Goal: Browse casually: Explore the website without a specific task or goal

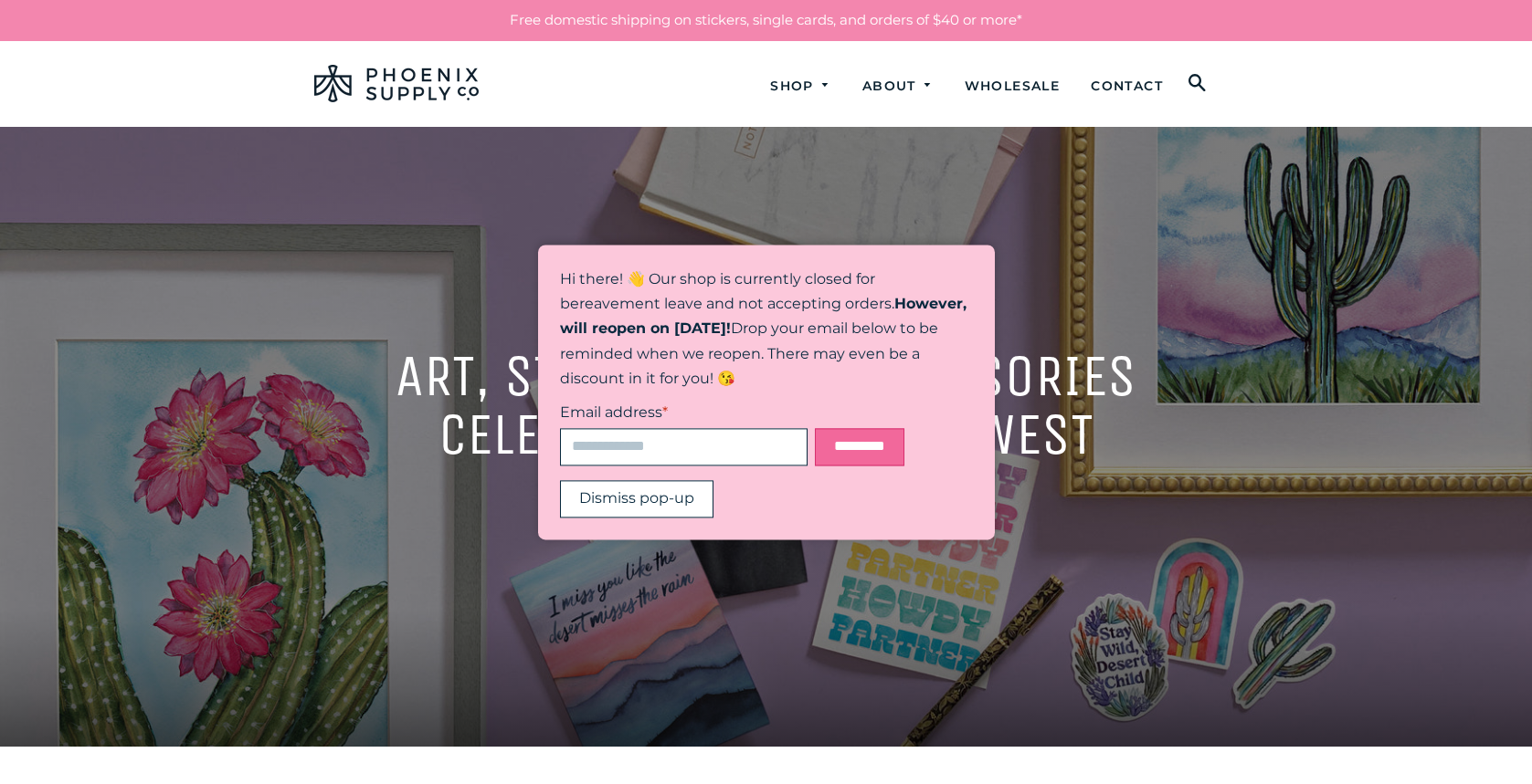
click at [644, 505] on button "Dismiss pop-up" at bounding box center [637, 499] width 153 height 37
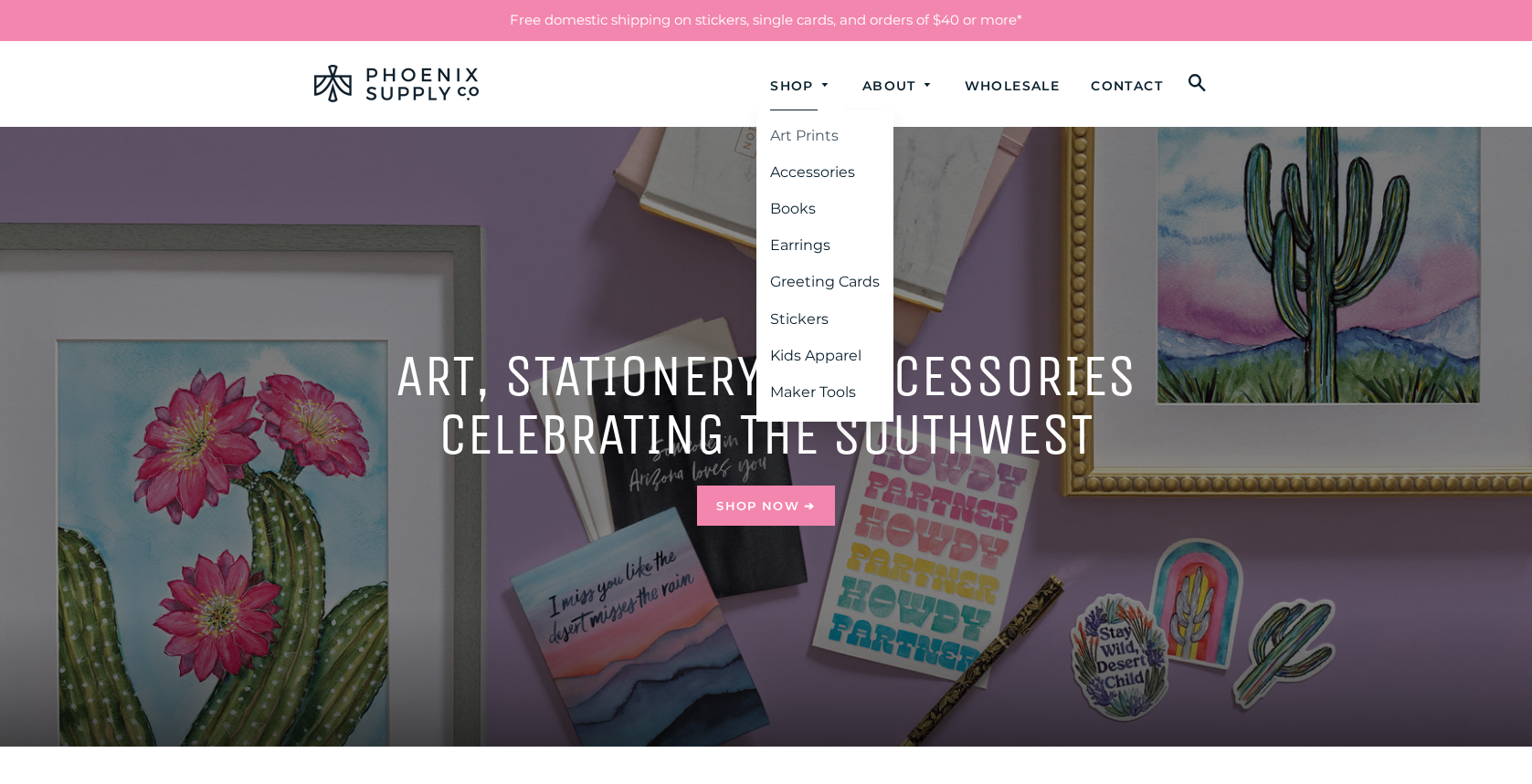
click at [811, 143] on link "Art Prints" at bounding box center [824, 135] width 137 height 33
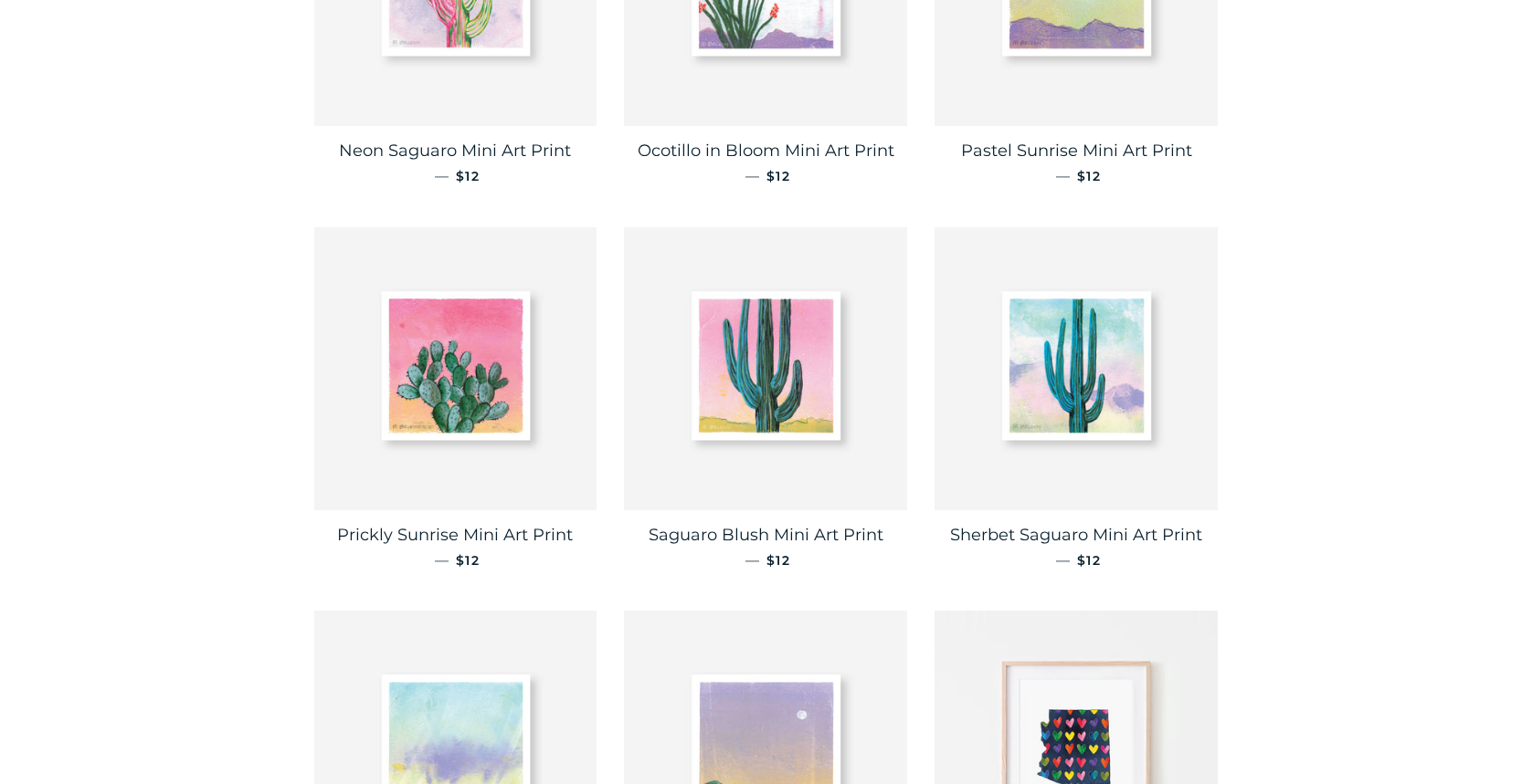
scroll to position [1309, 0]
click at [449, 164] on link "Neon Saguaro Mini Art Print — Regular price $12" at bounding box center [455, 161] width 283 height 73
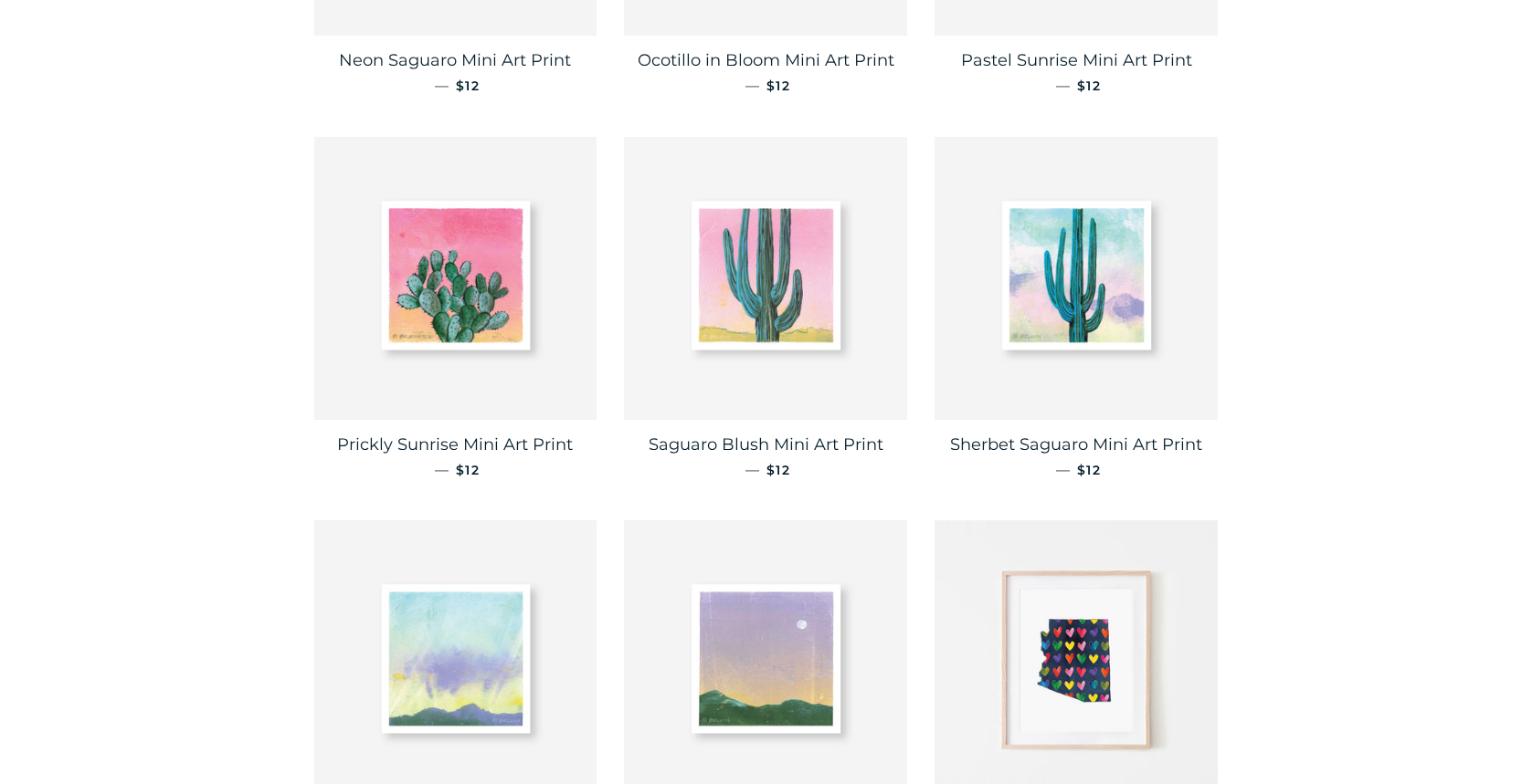
scroll to position [1587, 0]
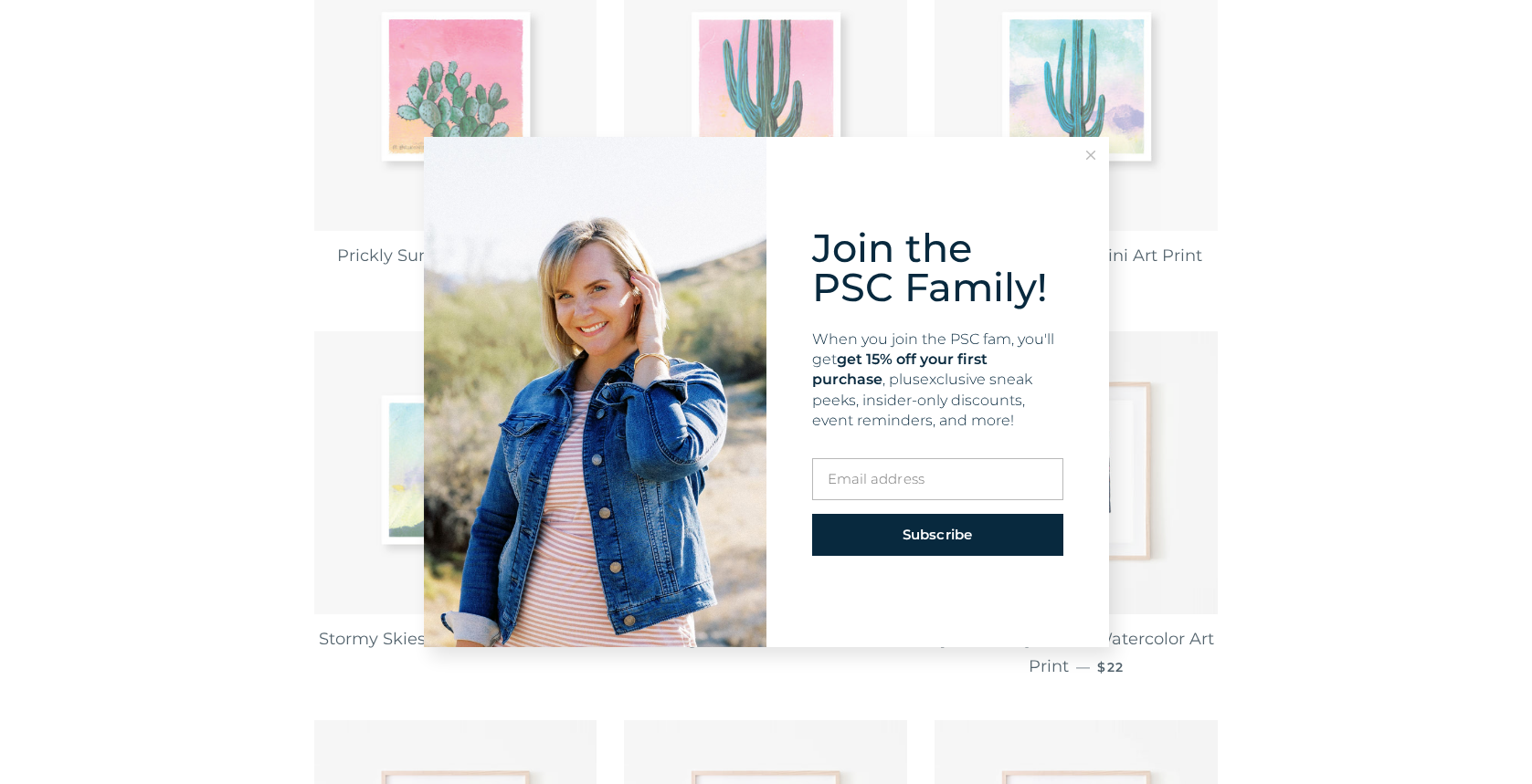
click at [1093, 154] on icon at bounding box center [1091, 155] width 9 height 9
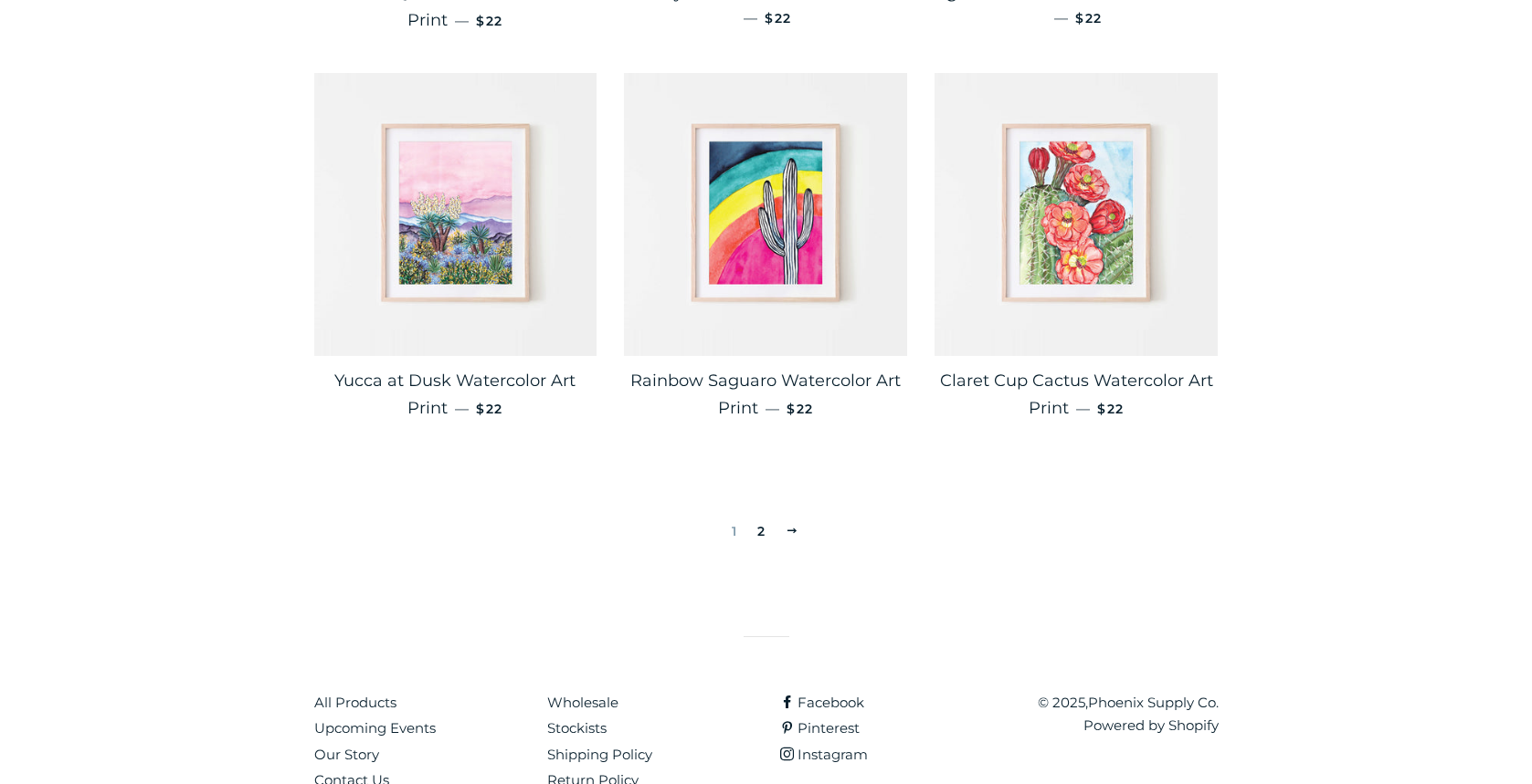
scroll to position [3013, 0]
click at [765, 530] on link "2" at bounding box center [761, 529] width 22 height 27
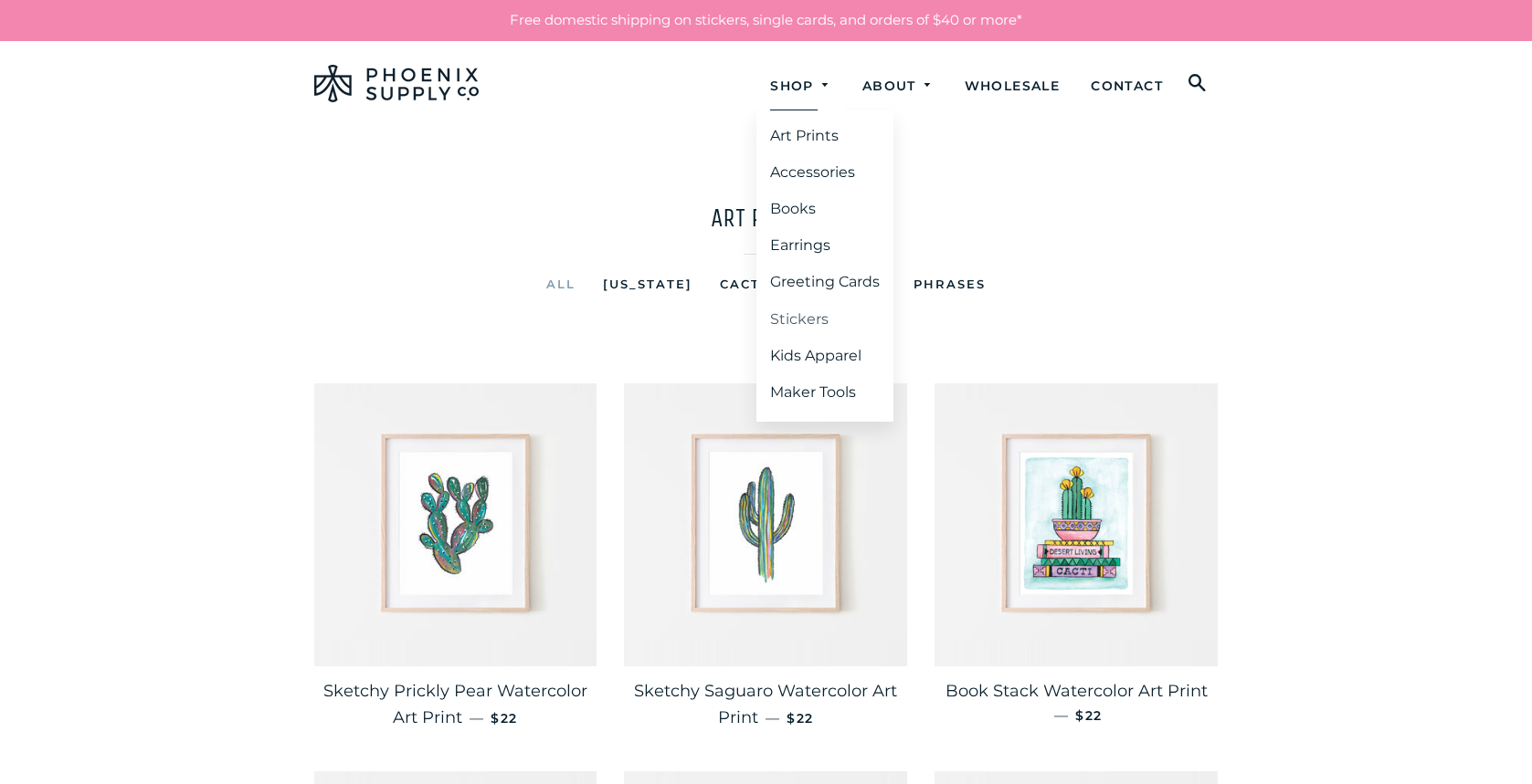
click at [798, 326] on link "Stickers" at bounding box center [824, 319] width 137 height 33
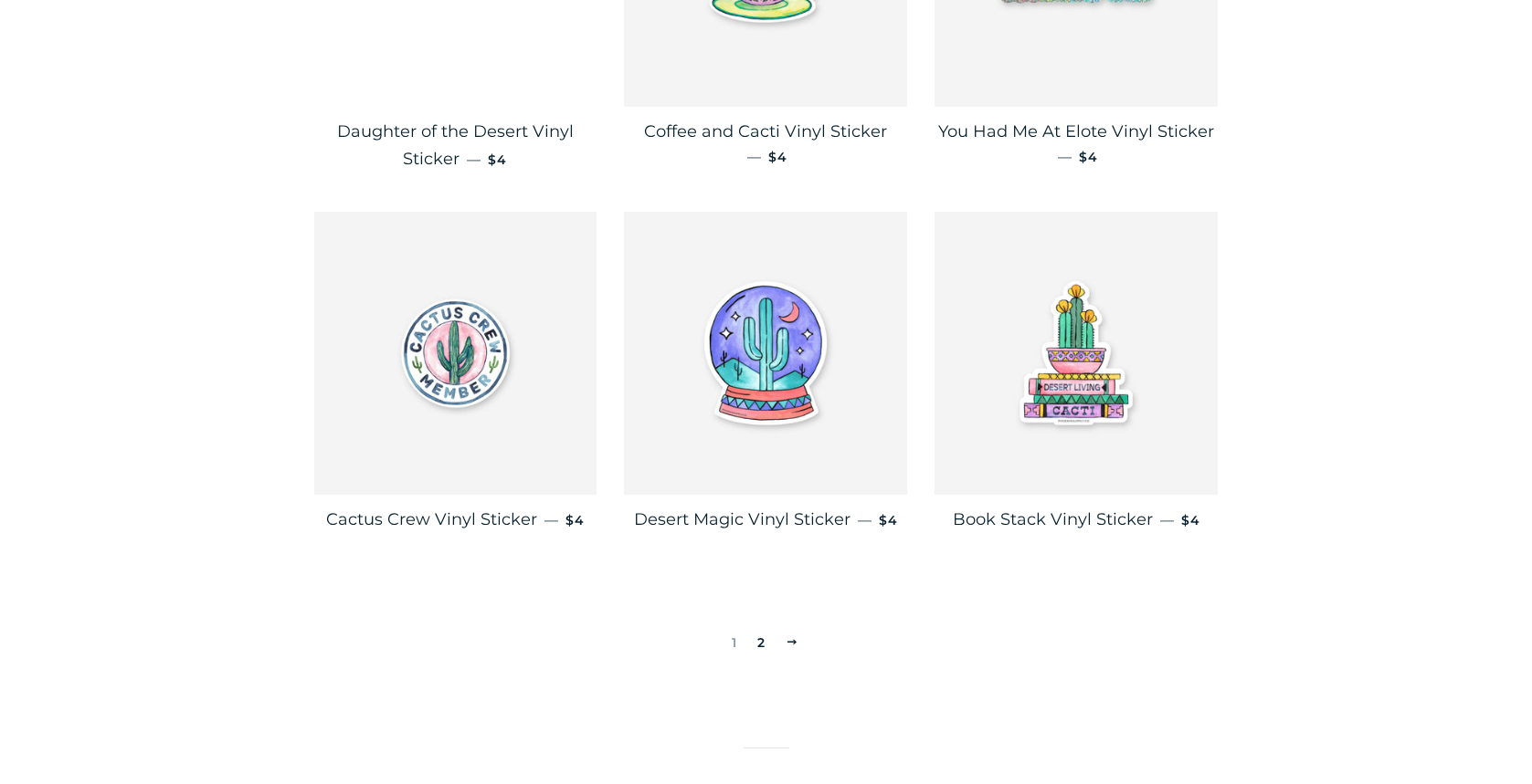
scroll to position [2887, 0]
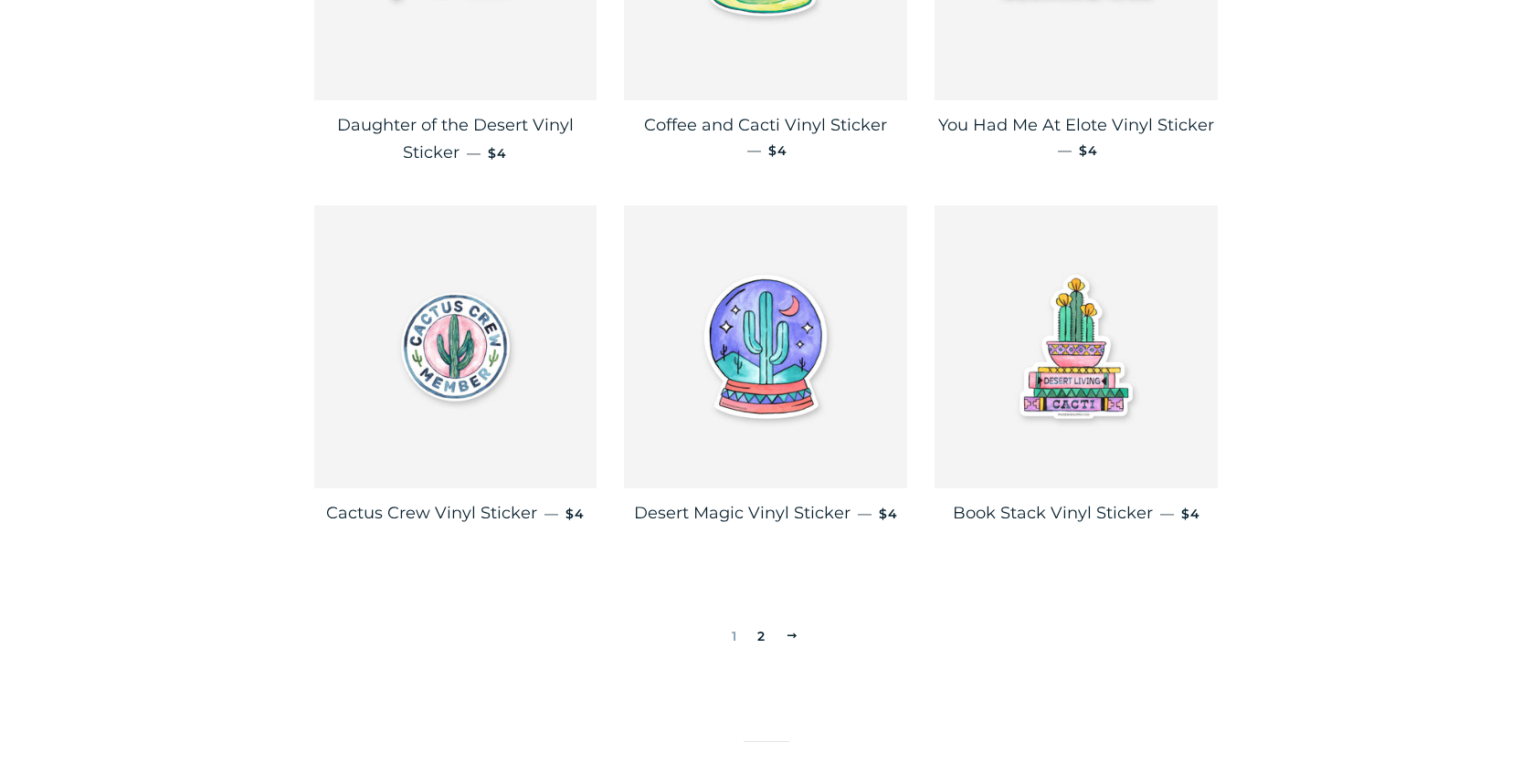
click at [758, 622] on link "2" at bounding box center [761, 635] width 22 height 27
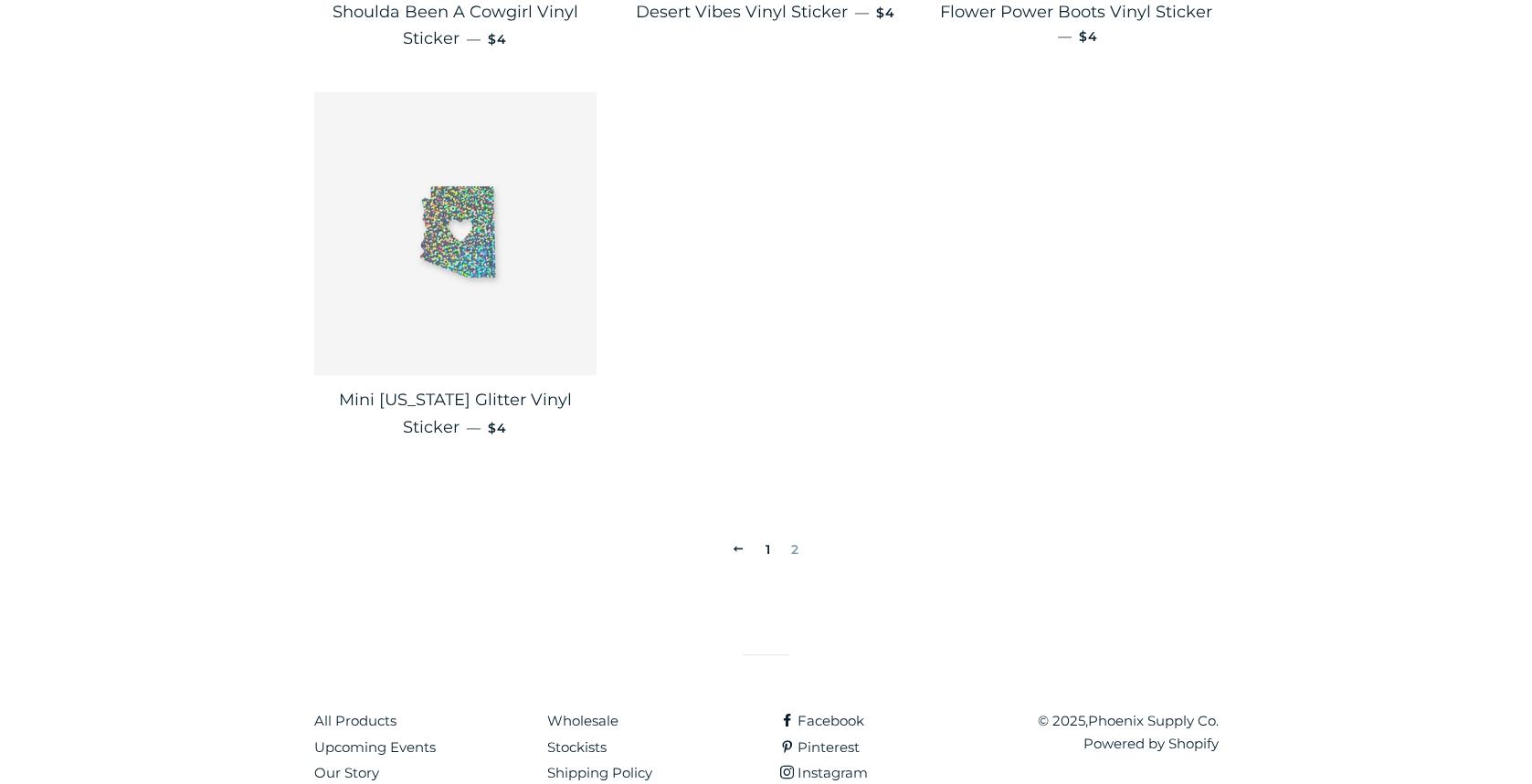
scroll to position [680, 0]
